Goal: Information Seeking & Learning: Learn about a topic

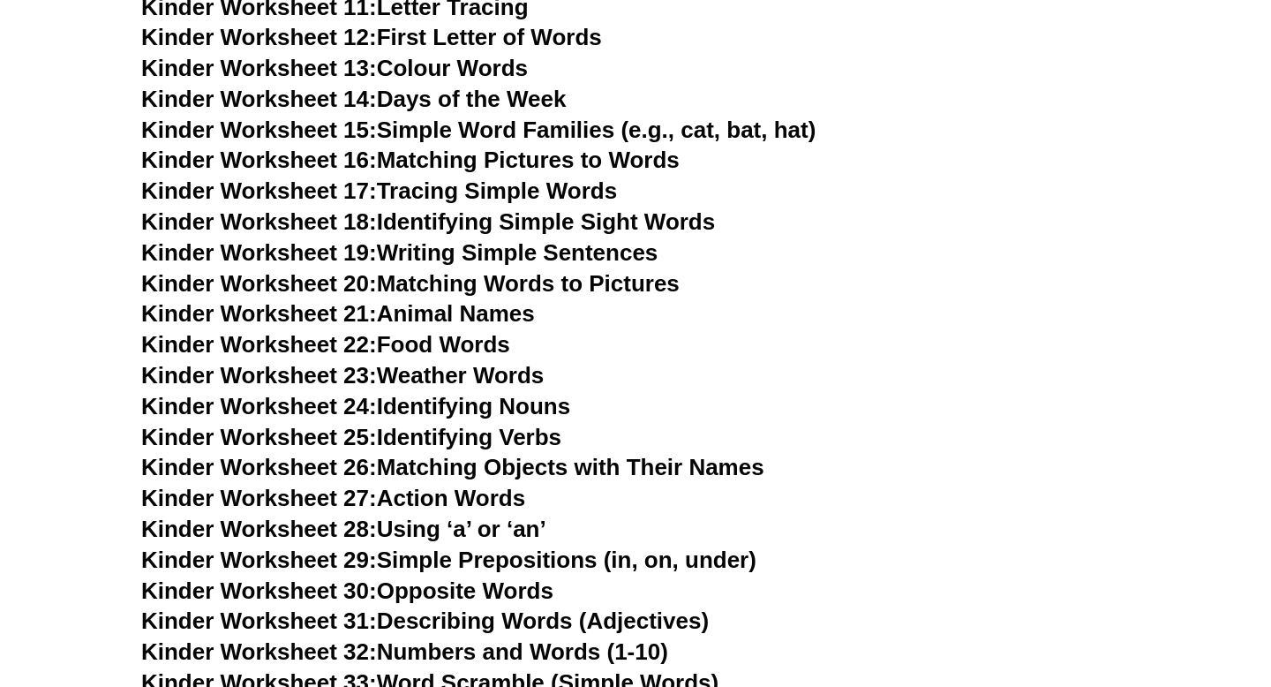
scroll to position [1030, 0]
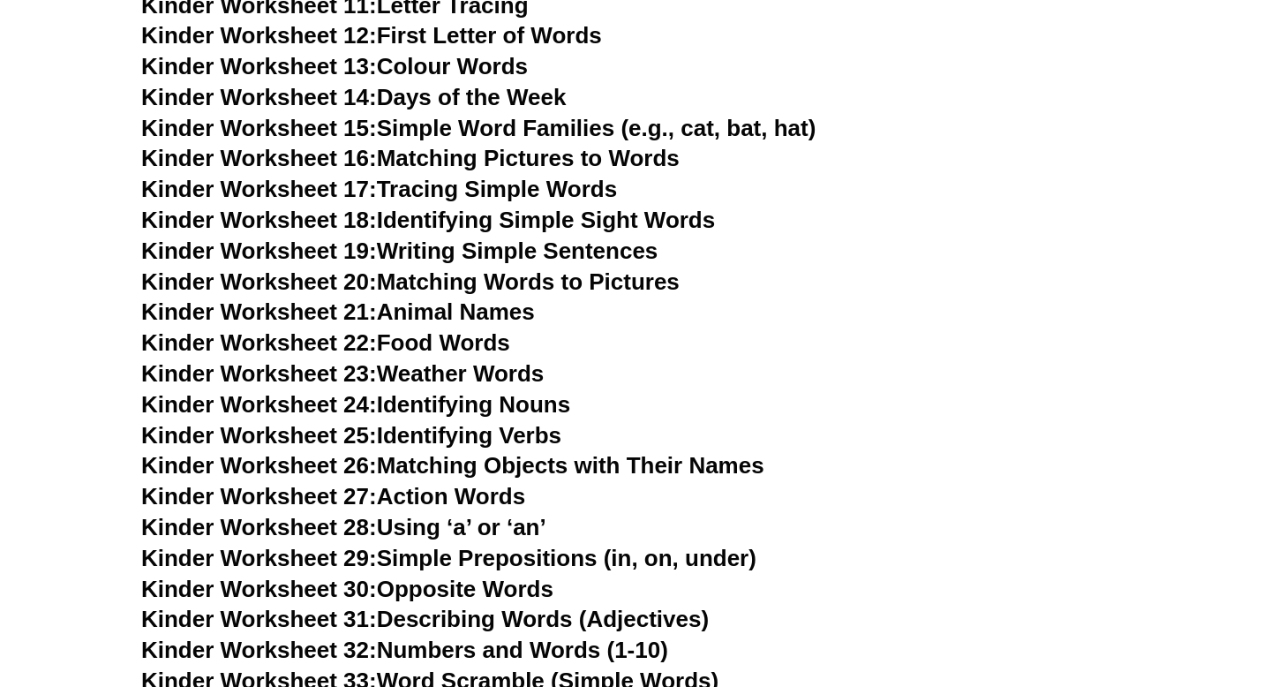
click at [659, 336] on h3 "Kinder Worksheet 22: Food Words" at bounding box center [635, 343] width 989 height 30
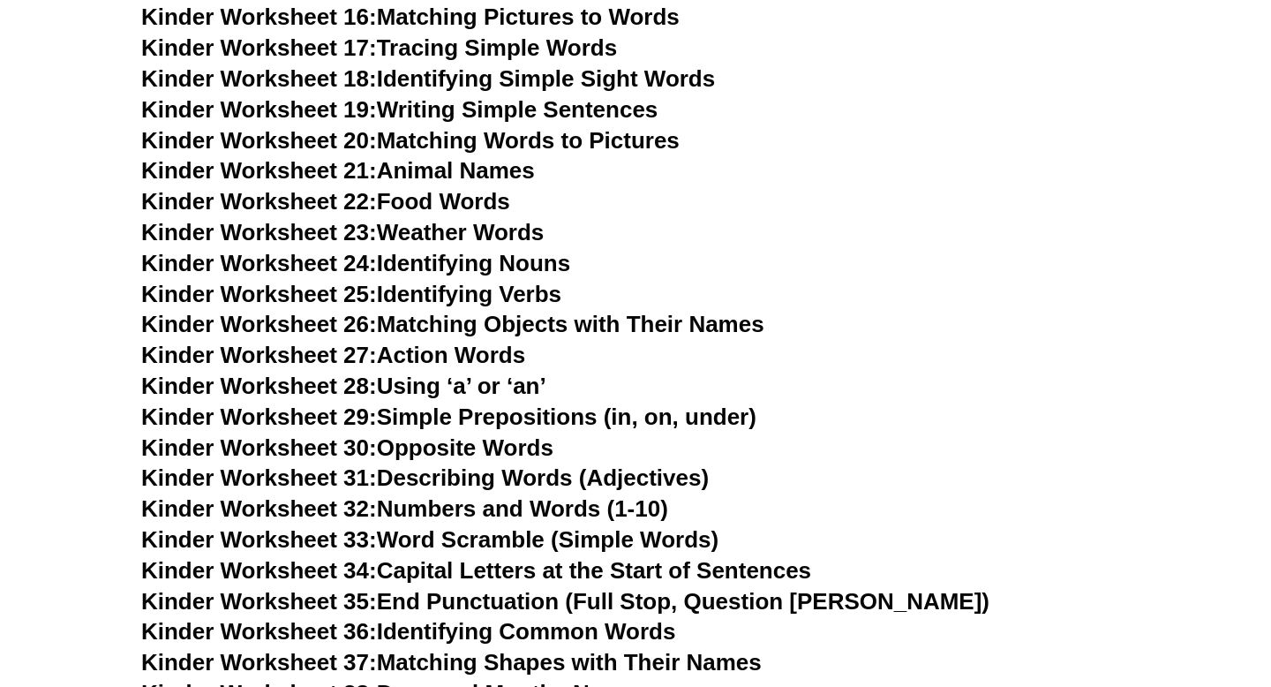
scroll to position [1163, 0]
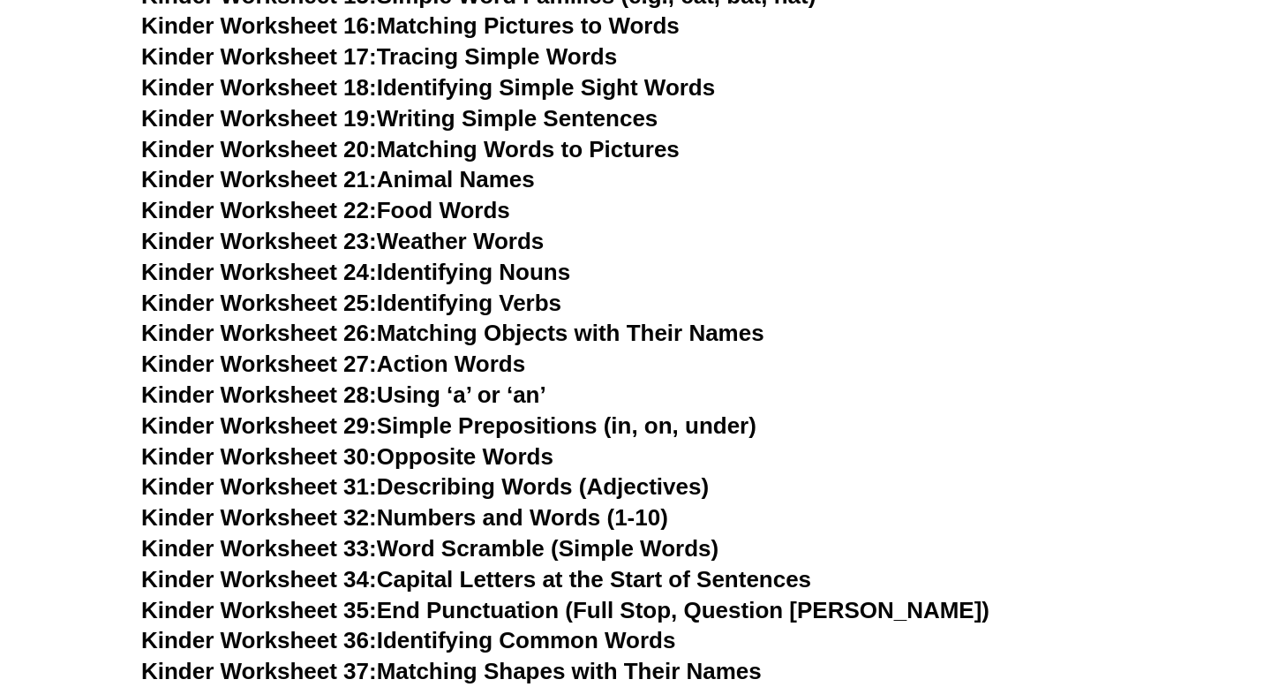
click at [523, 241] on link "Kinder Worksheet 23: Weather Words" at bounding box center [342, 241] width 403 height 26
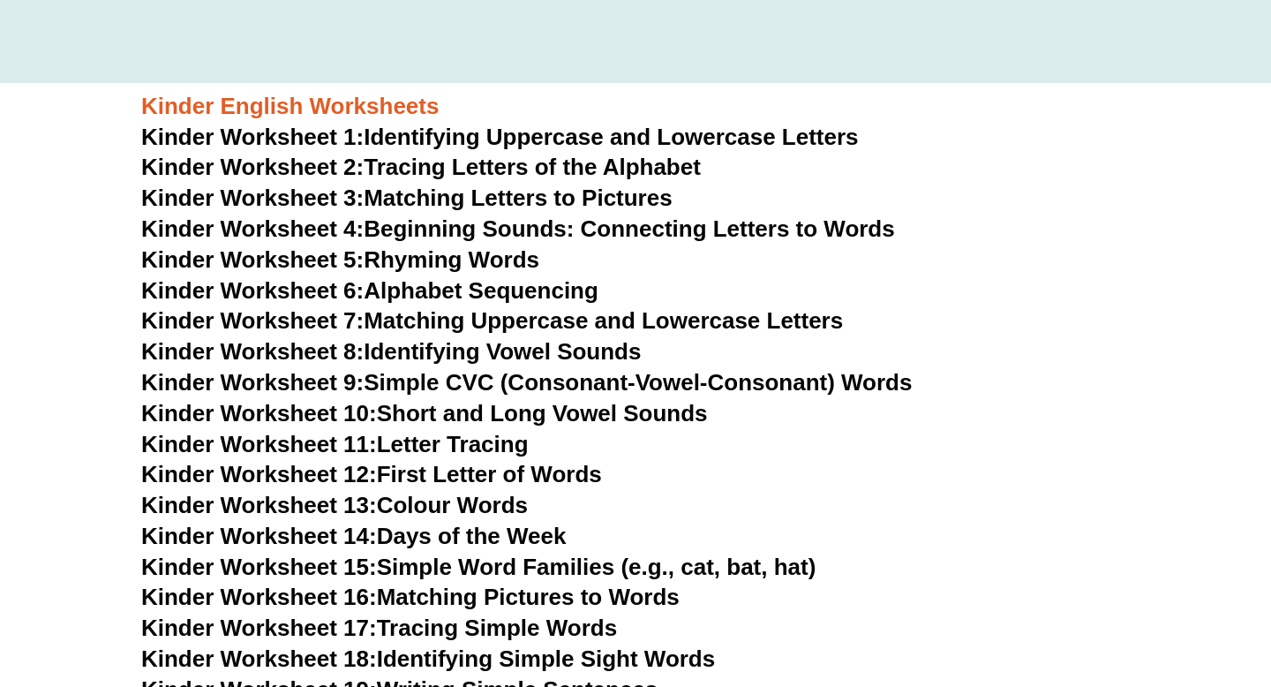
scroll to position [589, 0]
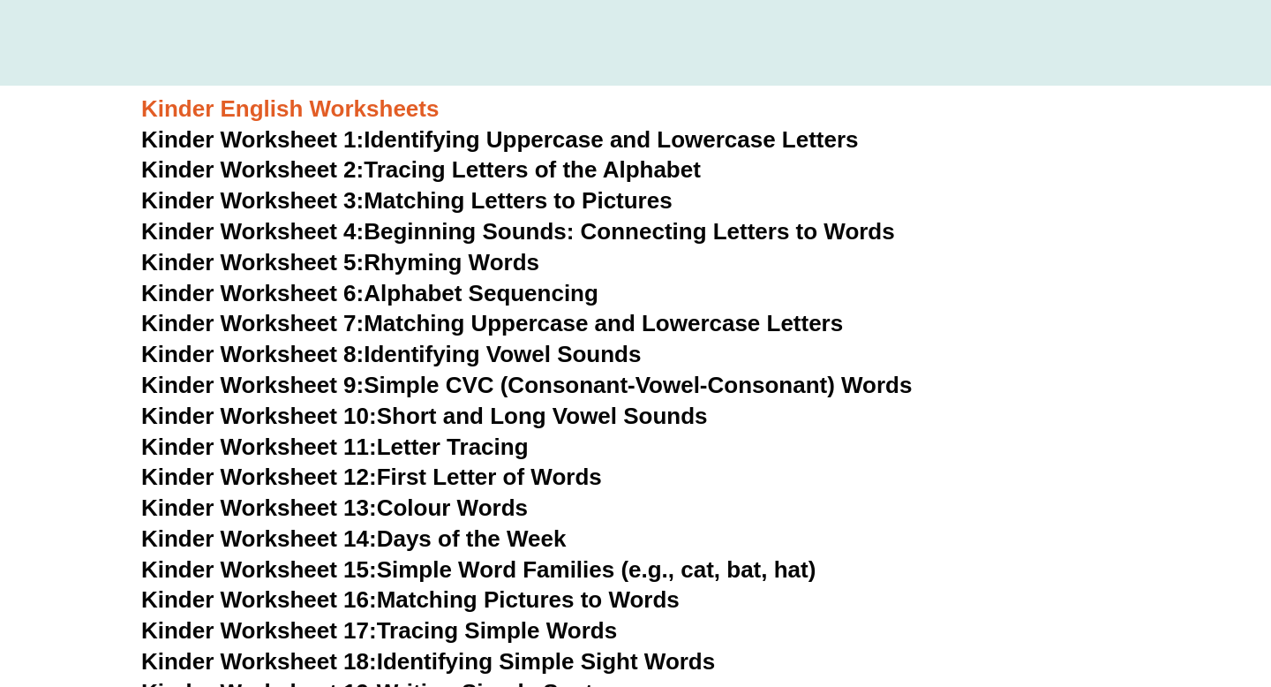
click at [622, 197] on link "Kinder Worksheet 3: Matching Letters to Pictures" at bounding box center [406, 200] width 531 height 26
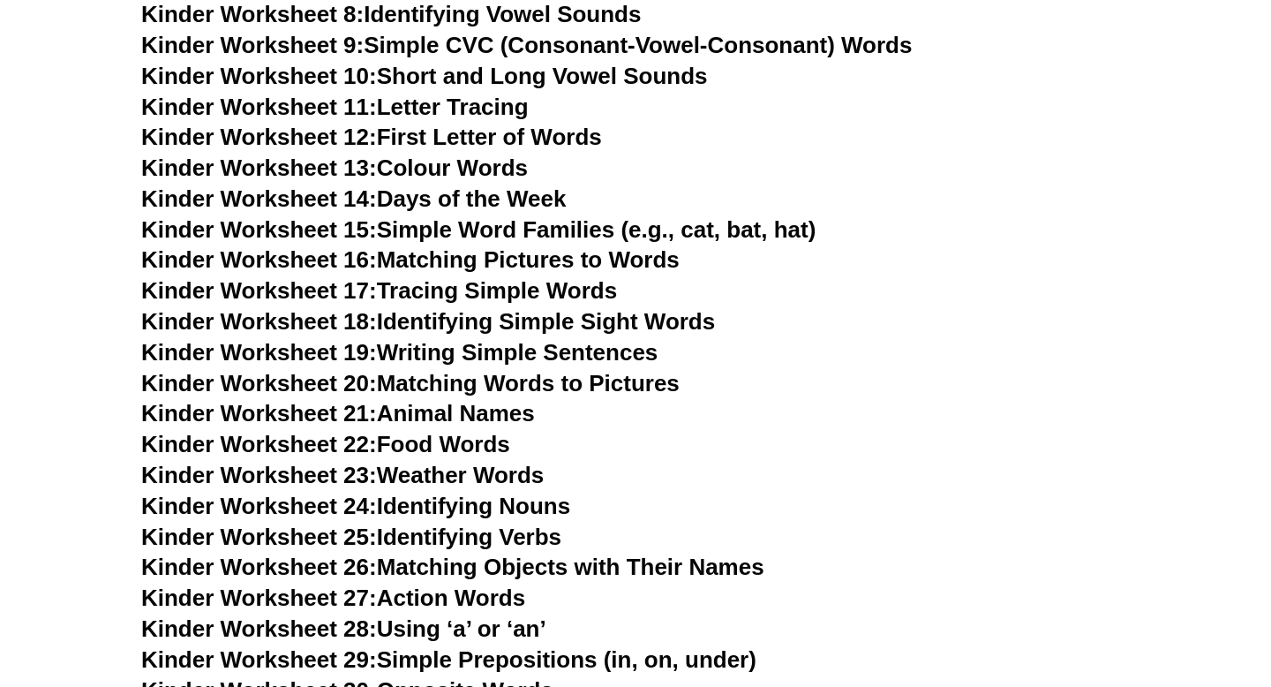
scroll to position [930, 0]
click at [463, 166] on link "Kinder Worksheet 13: Colour Words" at bounding box center [334, 167] width 387 height 26
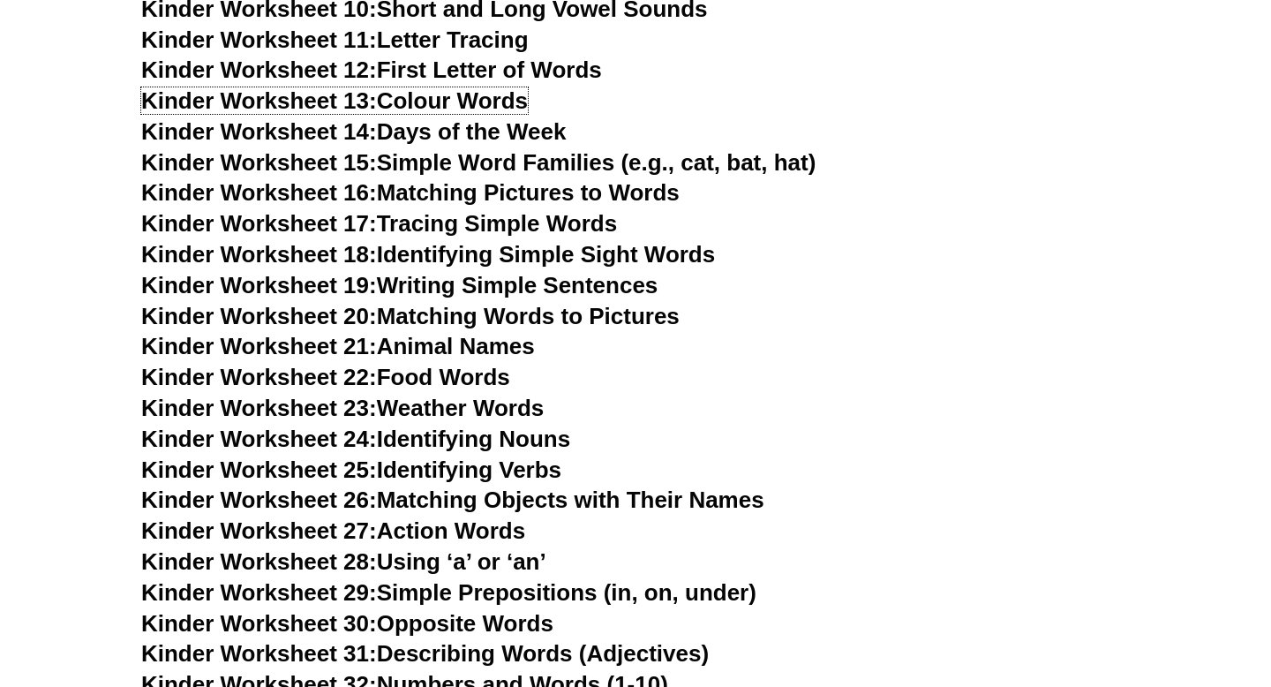
scroll to position [997, 0]
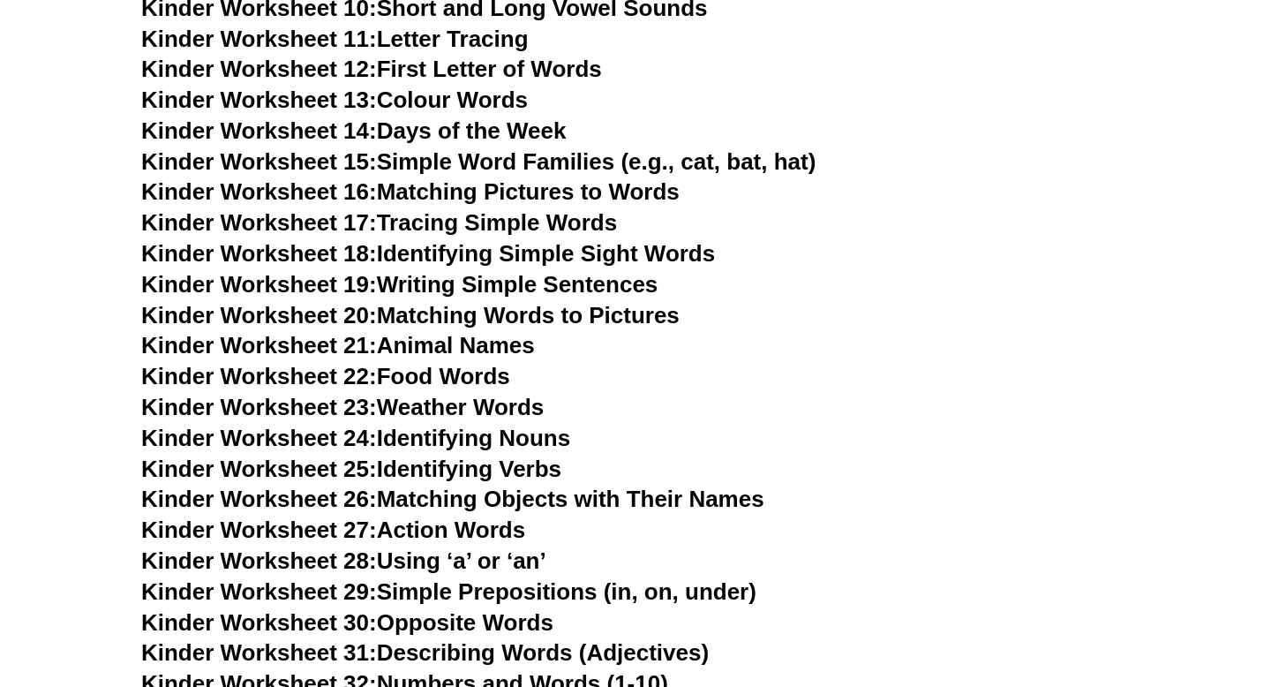
click at [476, 373] on link "Kinder Worksheet 22: Food Words" at bounding box center [325, 376] width 369 height 26
click at [540, 439] on link "Kinder Worksheet 24: Identifying Nouns" at bounding box center [355, 438] width 429 height 26
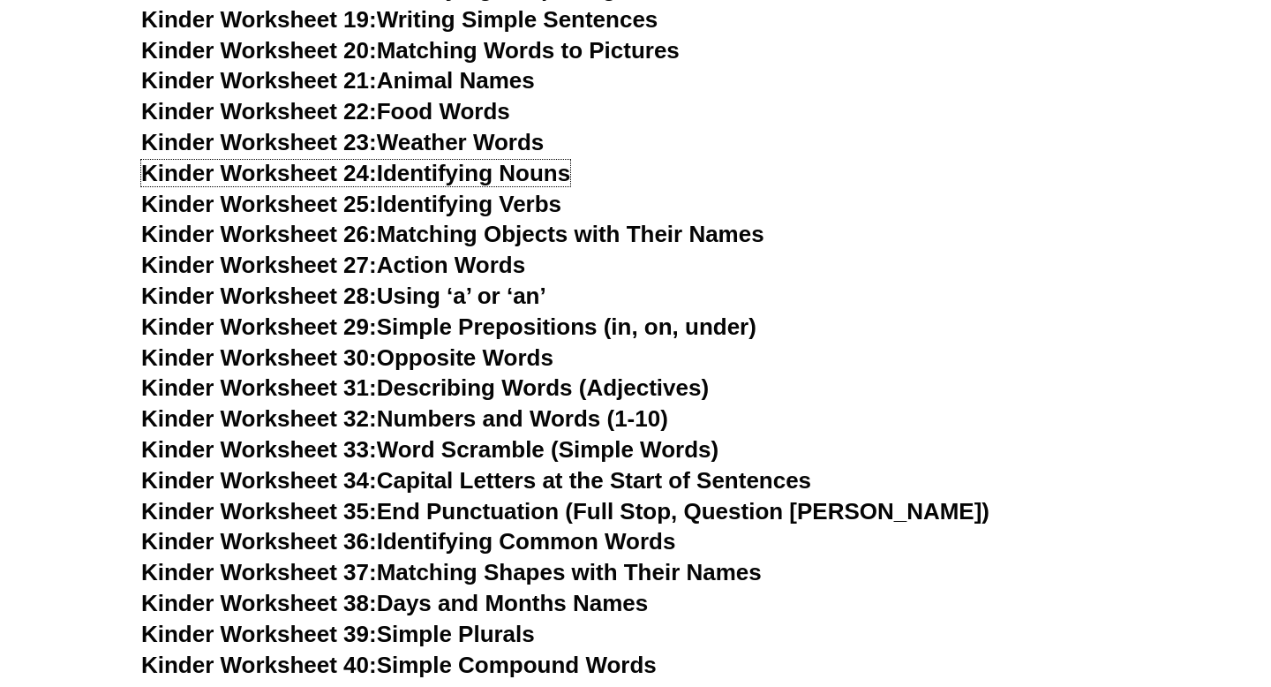
scroll to position [1263, 0]
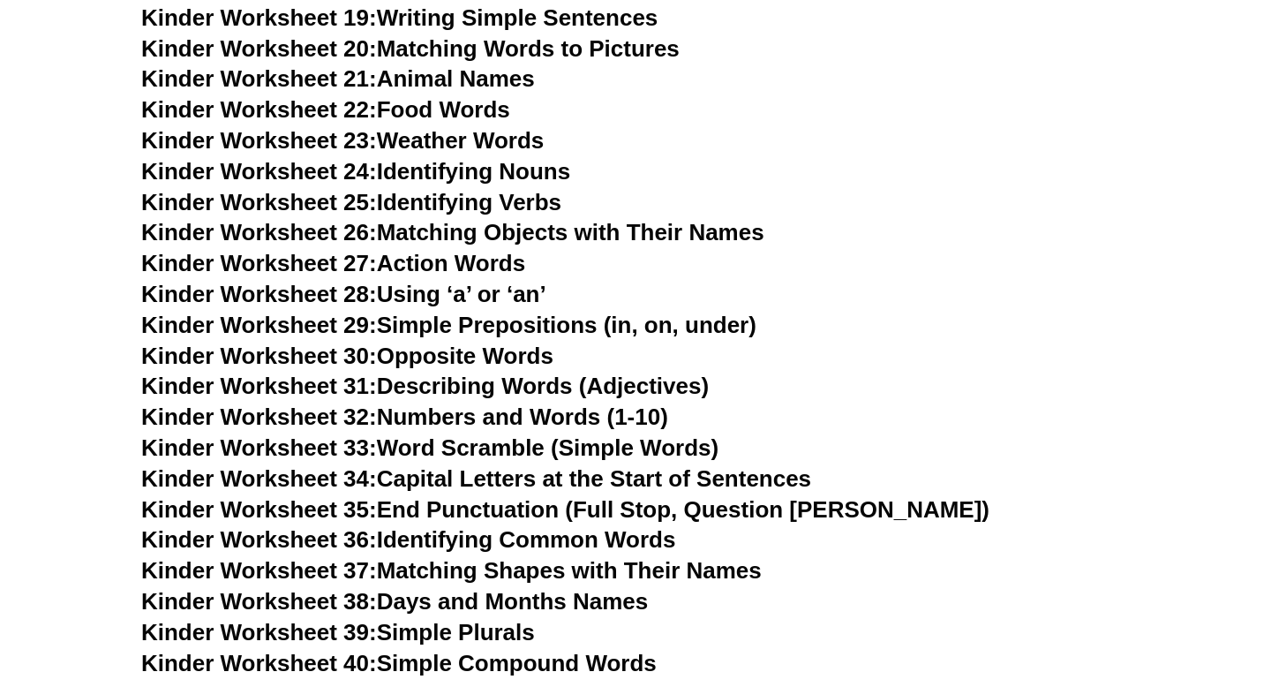
click at [491, 297] on link "Kinder Worksheet 28: Using ‘a’ or ‘an’" at bounding box center [343, 294] width 405 height 26
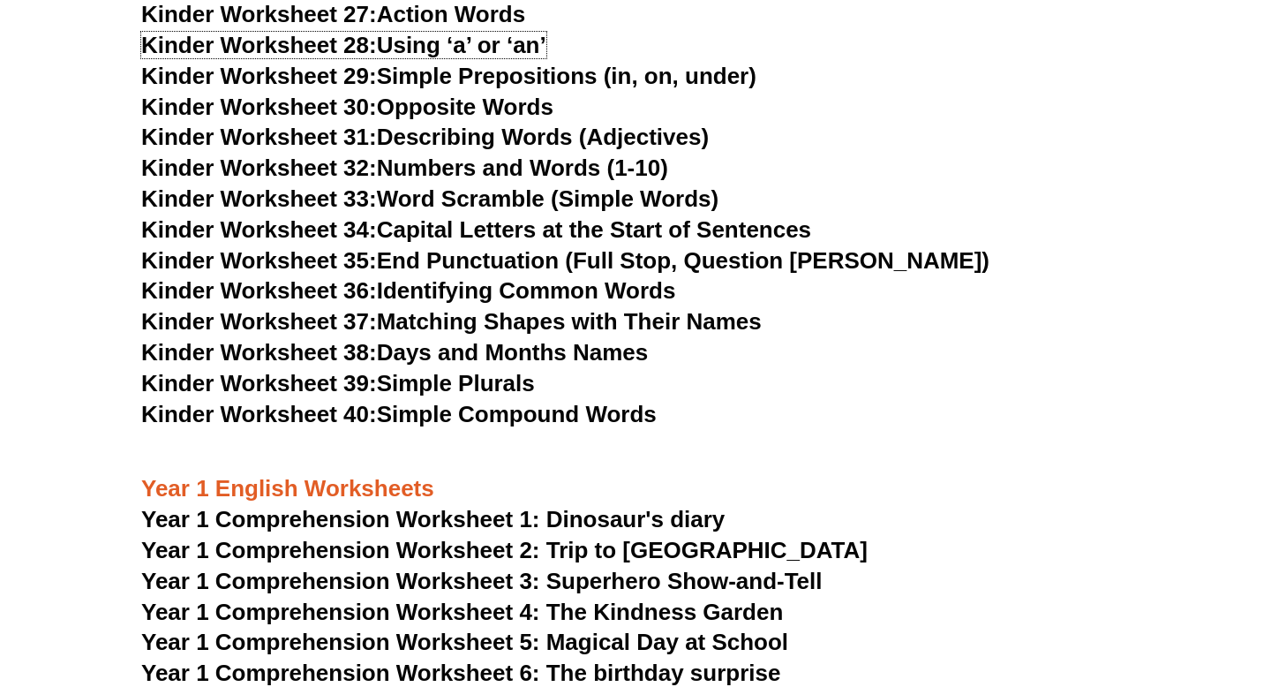
scroll to position [1515, 0]
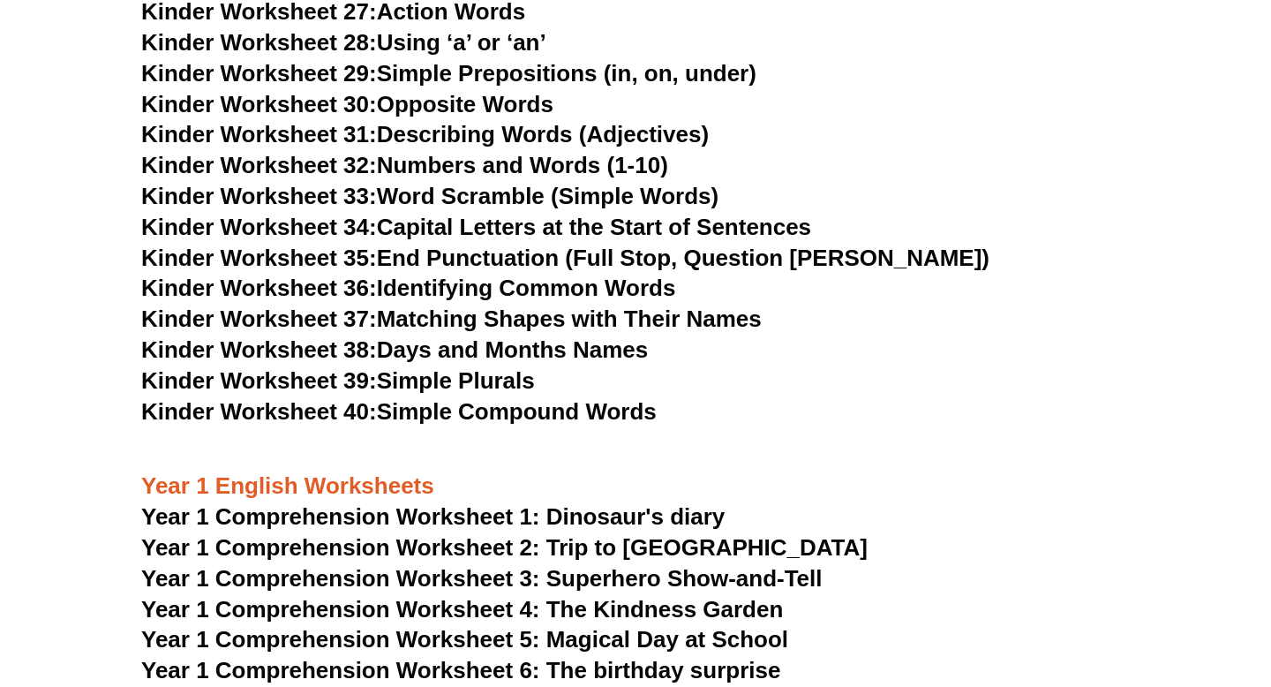
click at [581, 347] on link "Kinder Worksheet 38: Days and Months Names" at bounding box center [394, 349] width 507 height 26
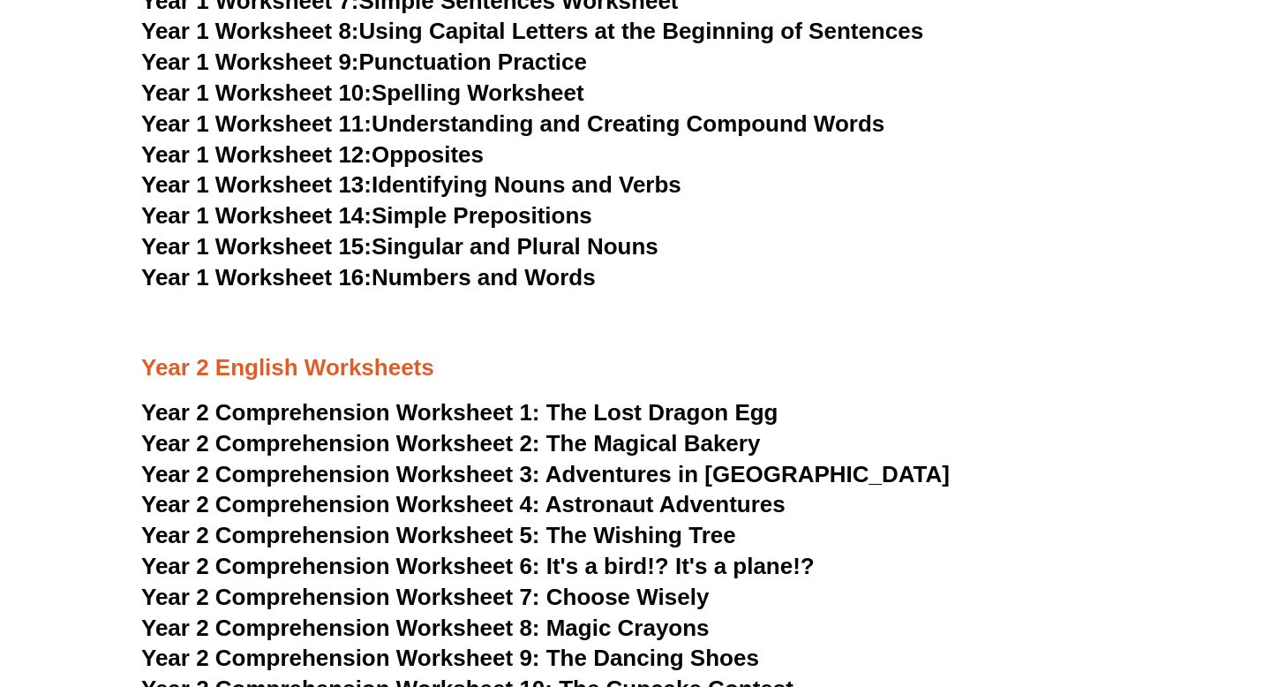
scroll to position [3327, 0]
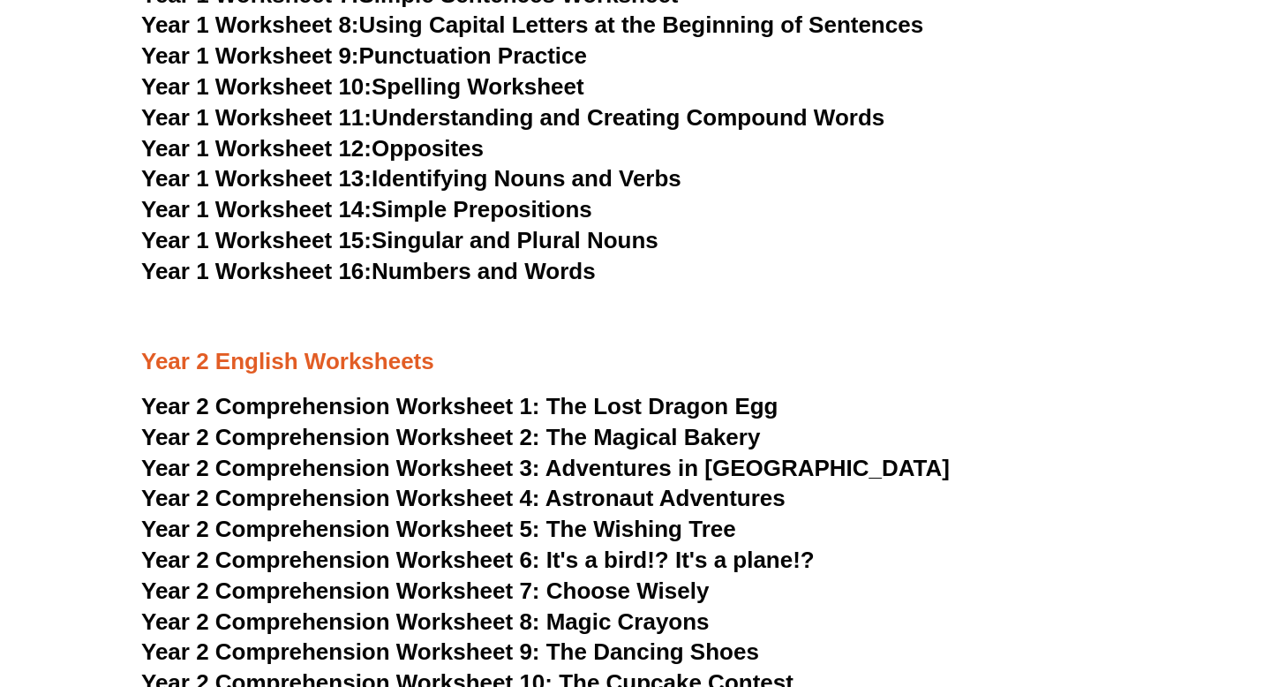
click at [721, 440] on span "The Magical Bakery" at bounding box center [653, 437] width 215 height 26
click at [561, 273] on link "Year 1 Worksheet 16: Numbers and Words" at bounding box center [368, 271] width 455 height 26
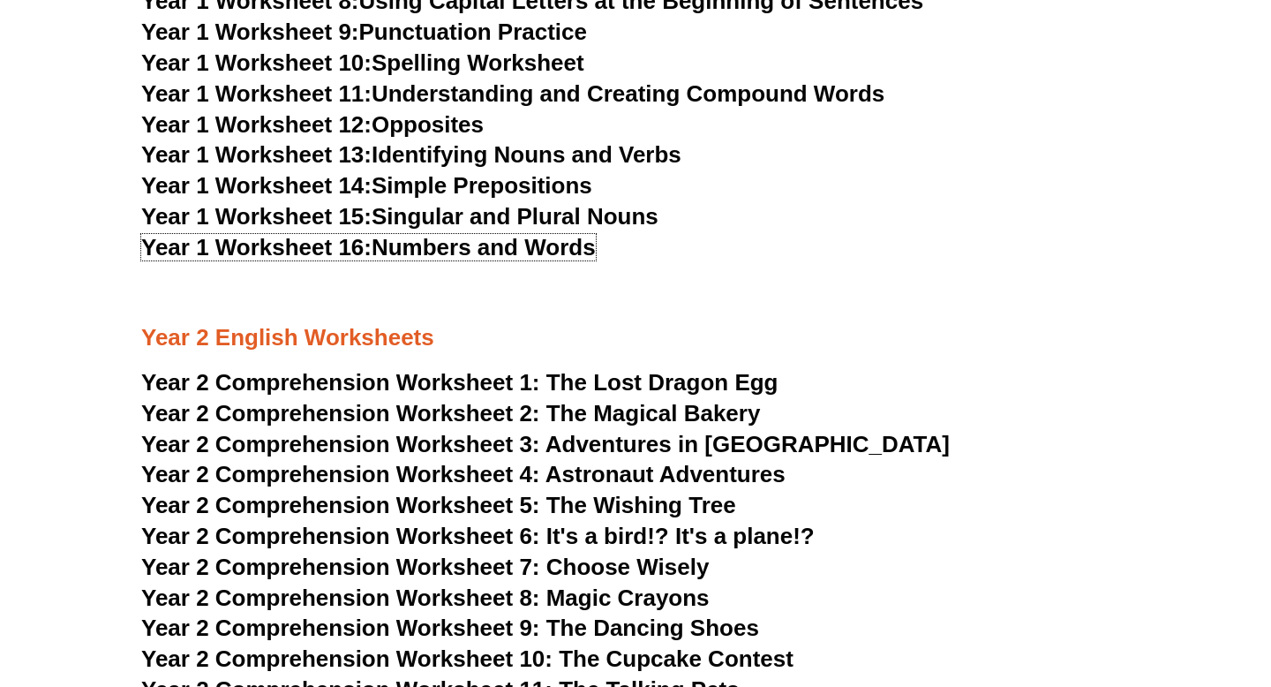
scroll to position [3357, 0]
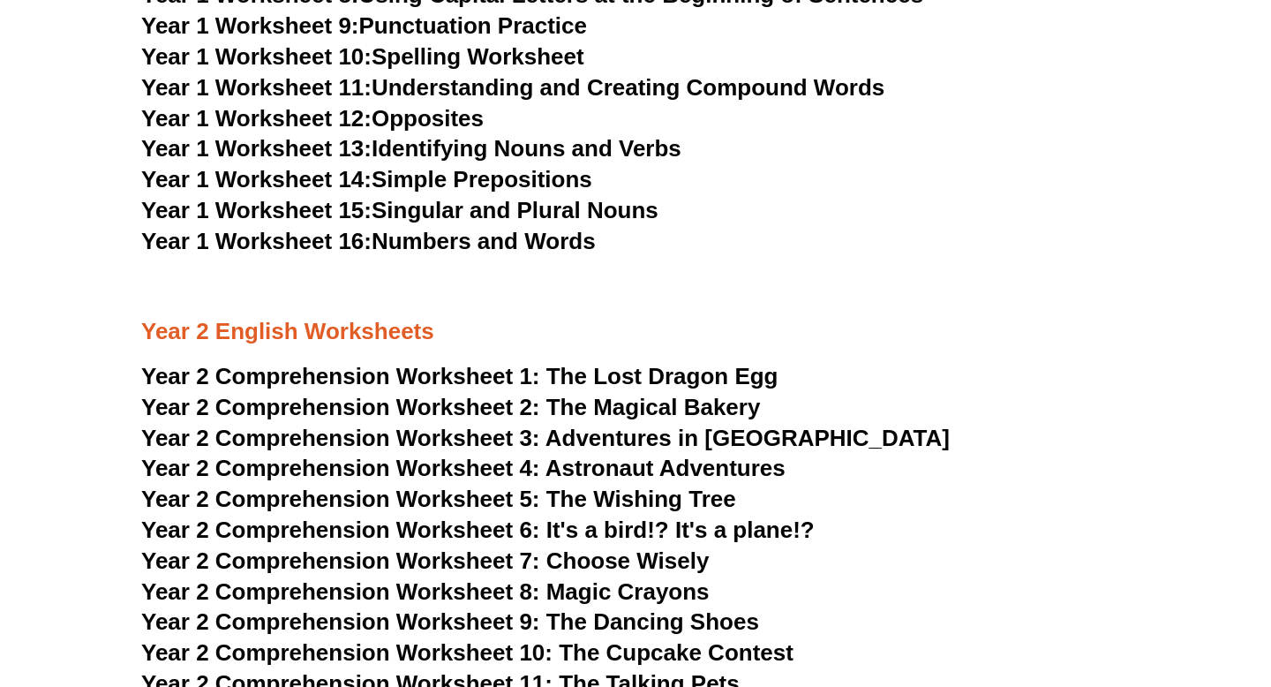
click at [453, 117] on link "Year 1 Worksheet 12: Opposites" at bounding box center [312, 118] width 343 height 26
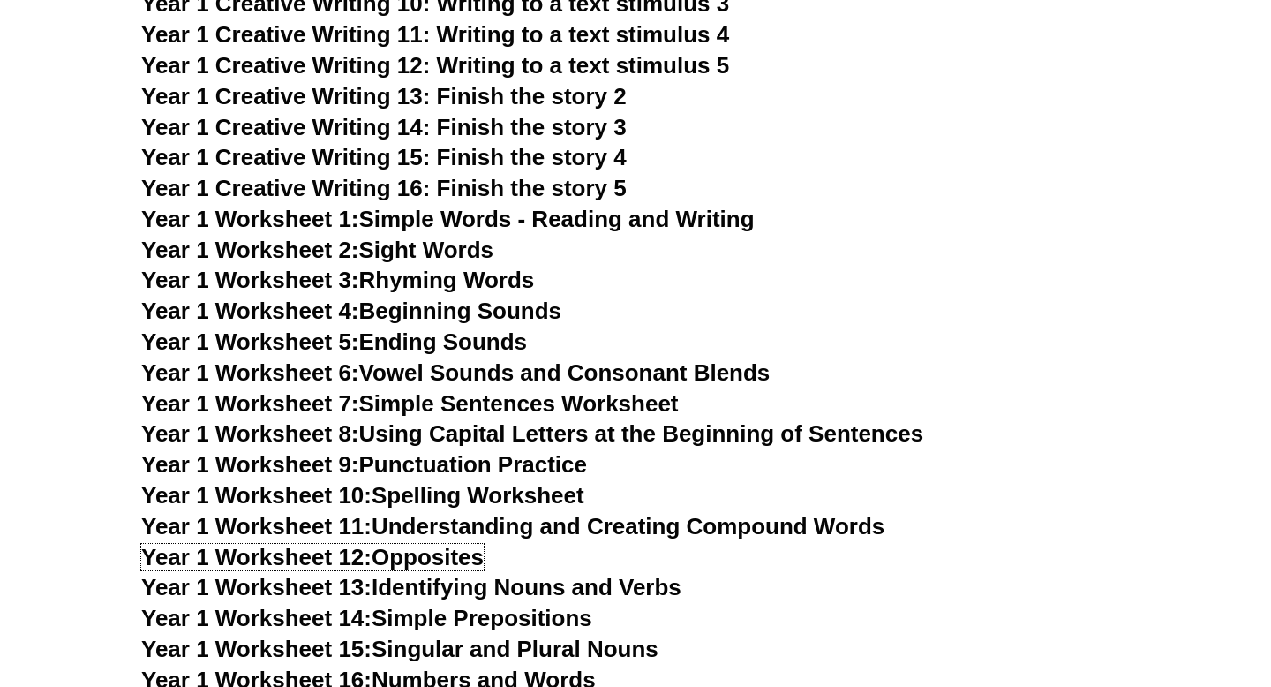
scroll to position [2910, 0]
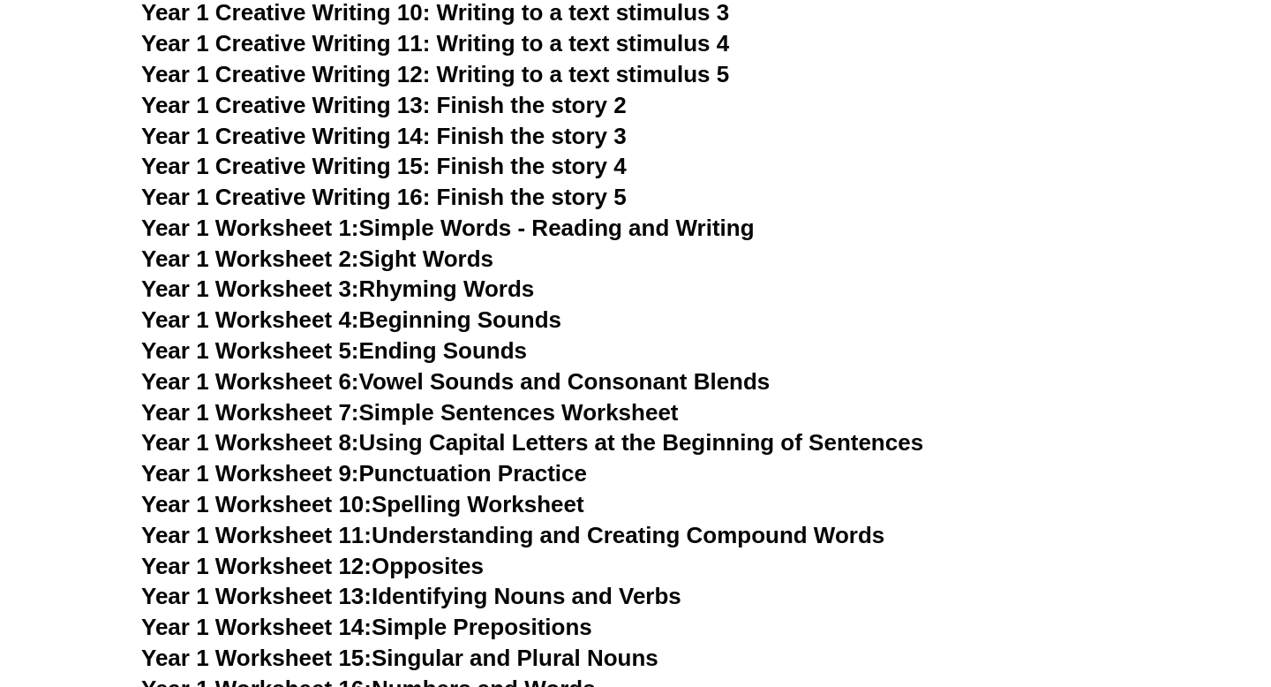
click at [507, 348] on link "Year 1 Worksheet 5: Ending Sounds" at bounding box center [334, 350] width 386 height 26
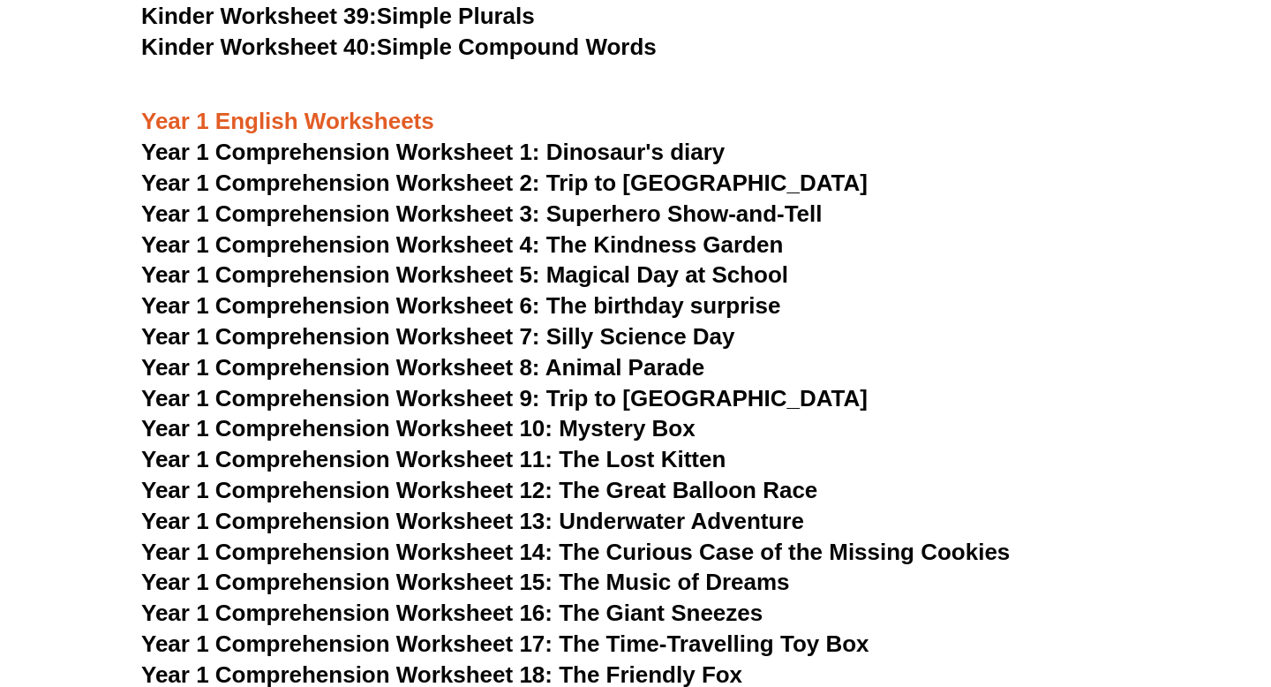
scroll to position [1873, 0]
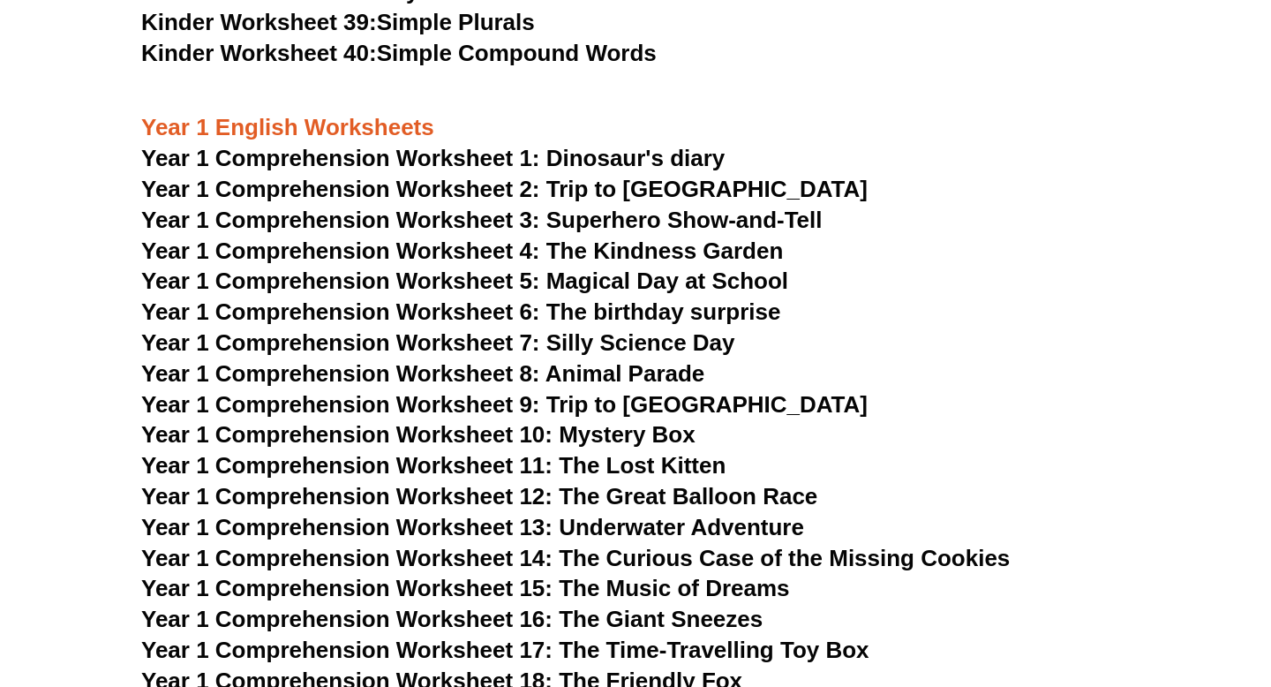
click at [640, 188] on span "Year 1 Comprehension Worksheet 2: Trip to [GEOGRAPHIC_DATA]" at bounding box center [504, 189] width 727 height 26
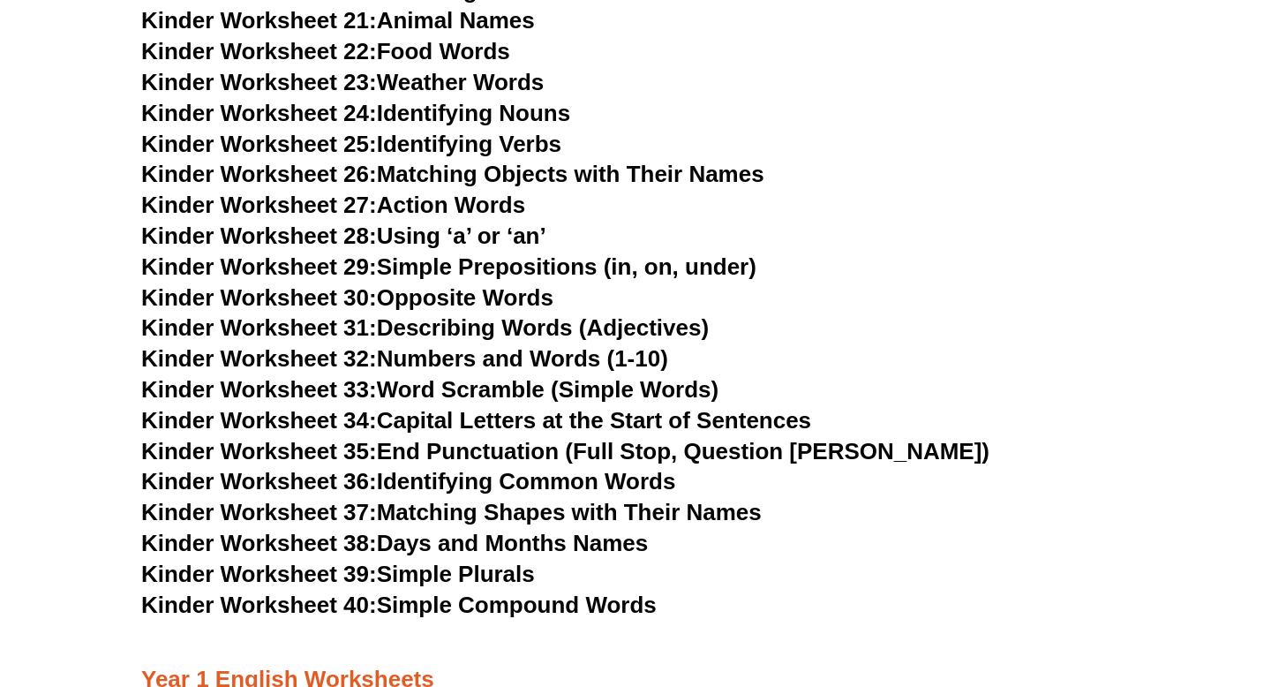
scroll to position [1317, 0]
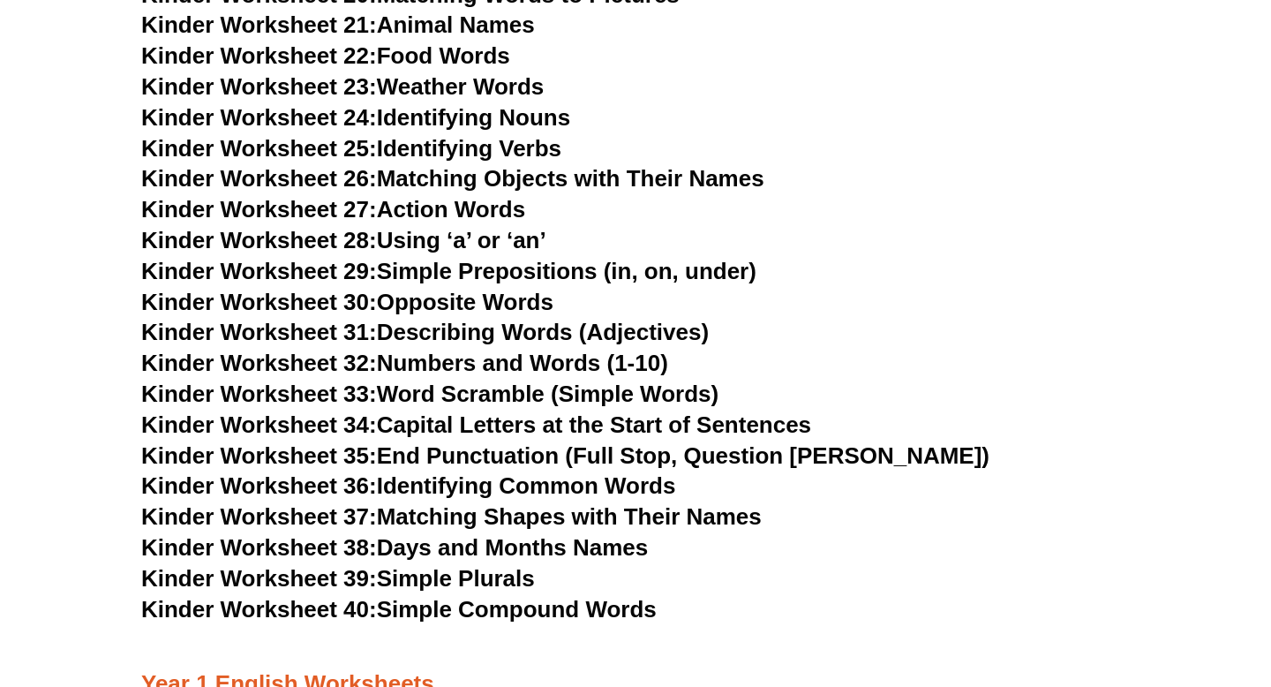
click at [585, 516] on link "Kinder Worksheet 37: Matching Shapes with Their Names" at bounding box center [451, 516] width 621 height 26
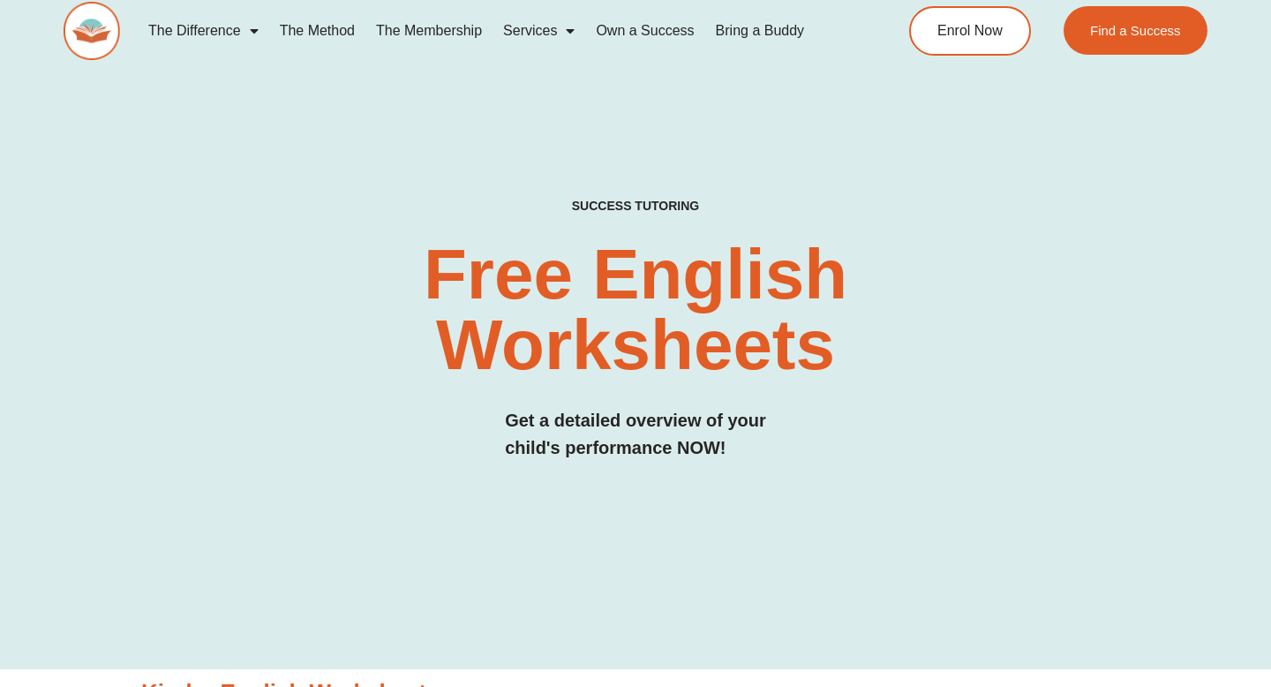
scroll to position [0, 0]
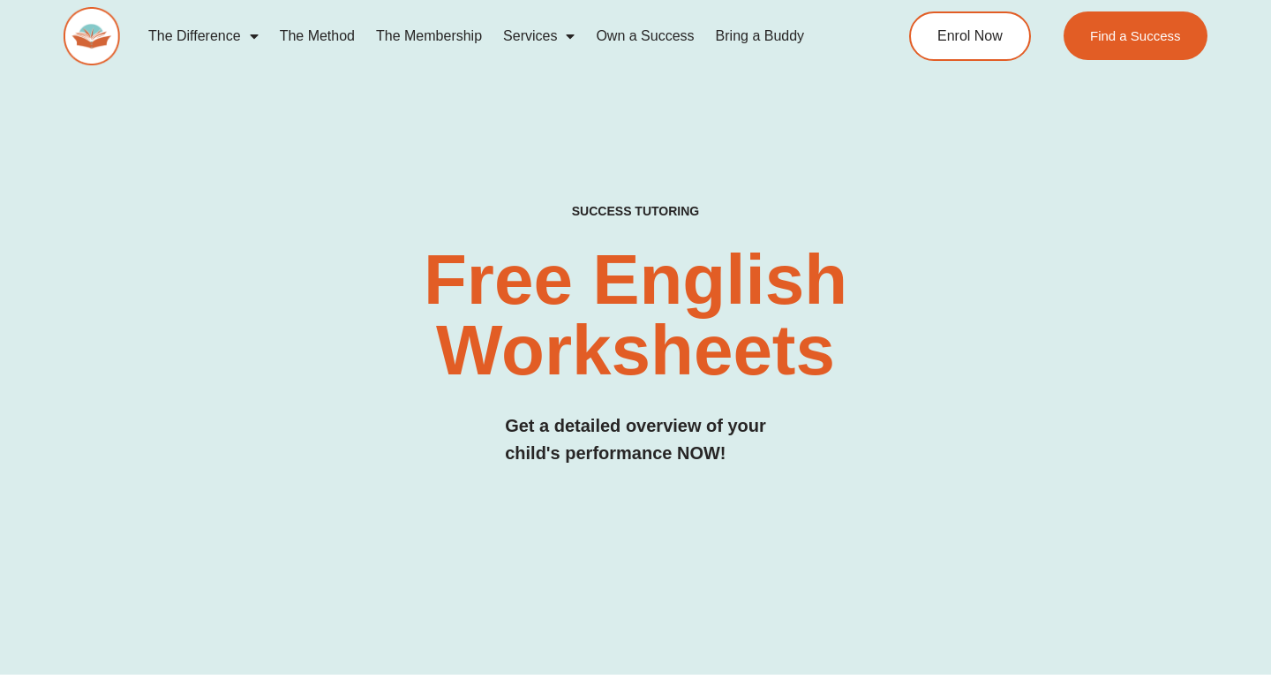
click at [341, 37] on link "The Method" at bounding box center [317, 36] width 96 height 41
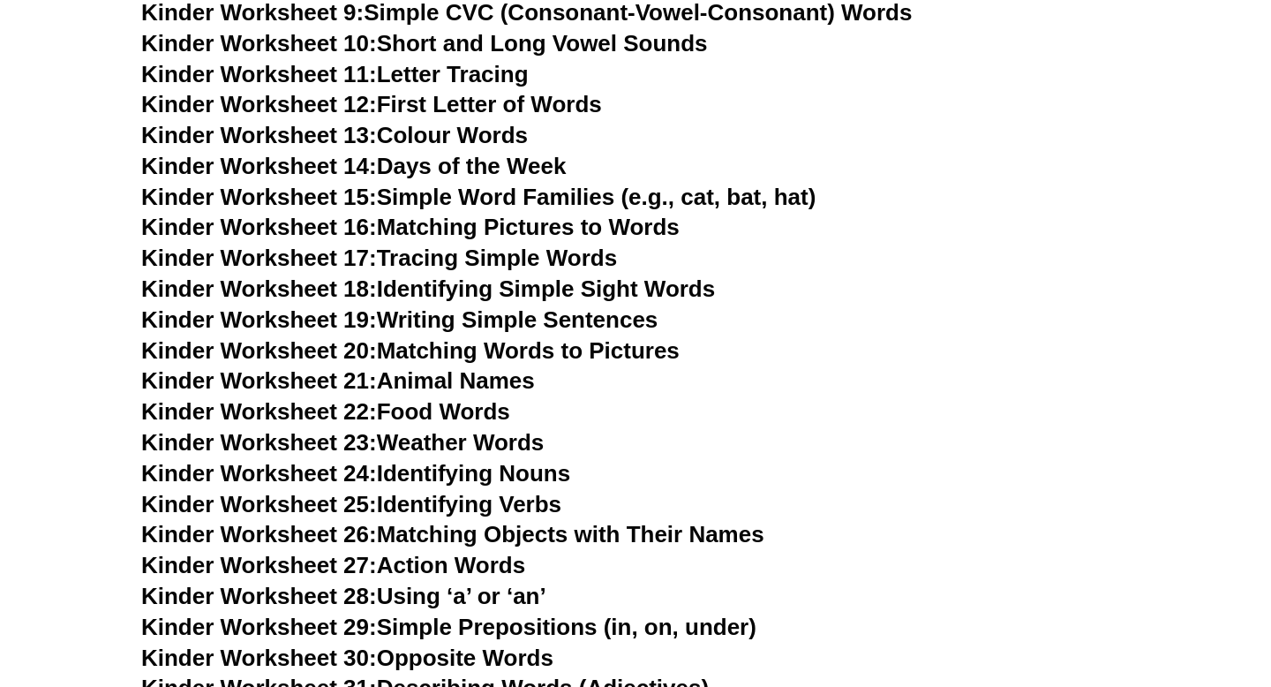
scroll to position [965, 0]
